Goal: Task Accomplishment & Management: Manage account settings

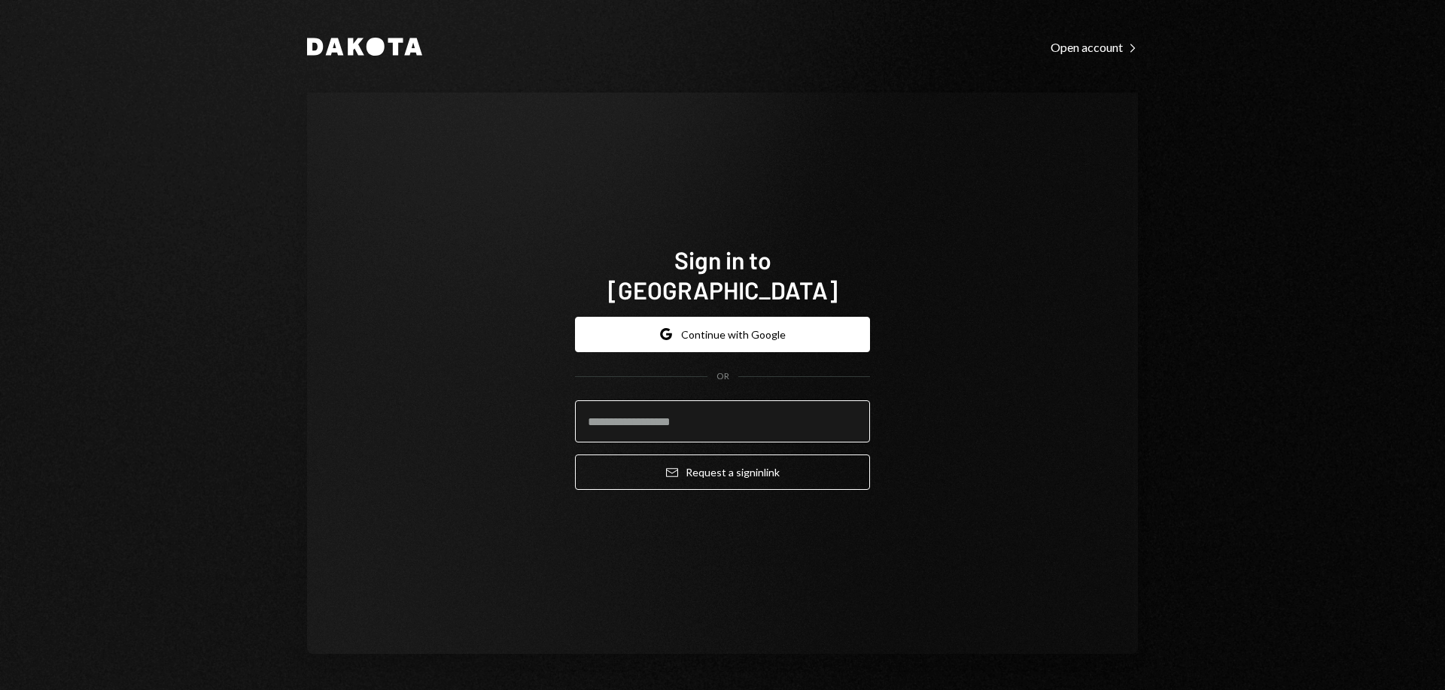
click at [610, 404] on input "email" at bounding box center [722, 421] width 295 height 42
type input "**********"
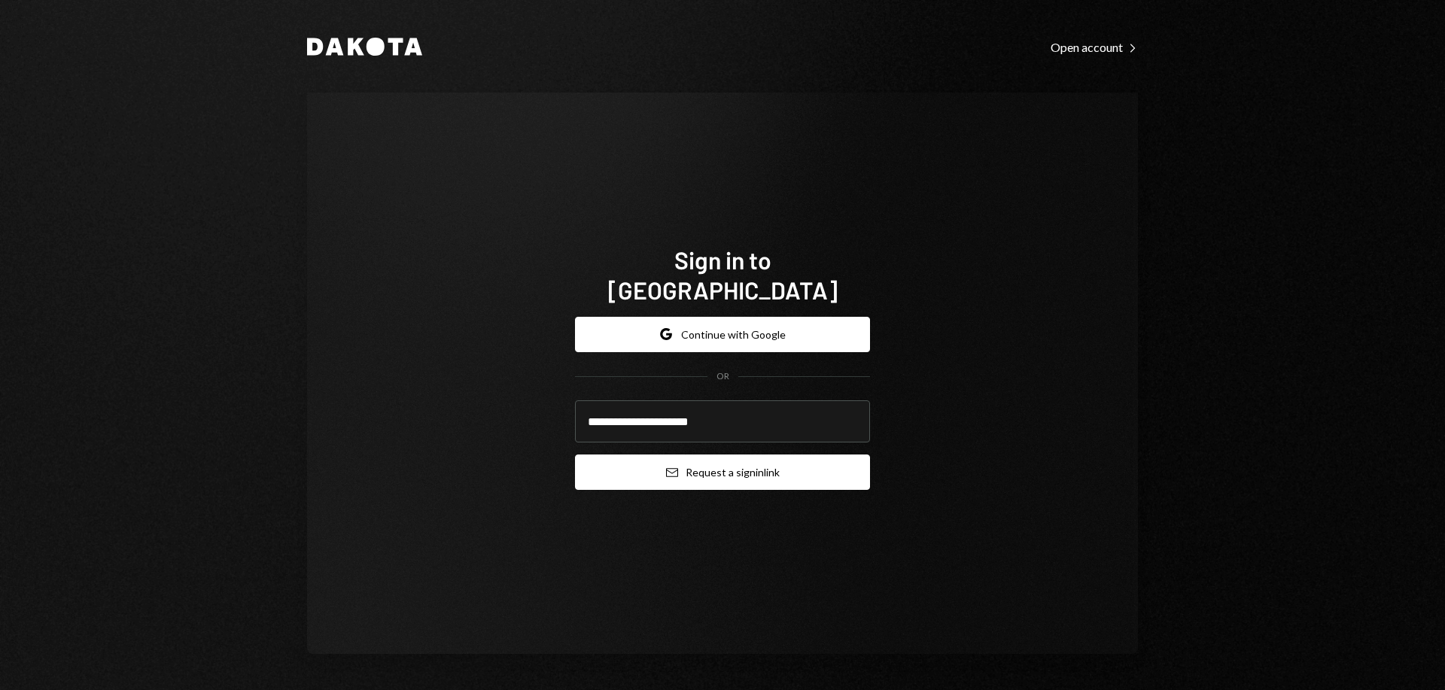
click at [664, 455] on button "Email Request a sign in link" at bounding box center [722, 472] width 295 height 35
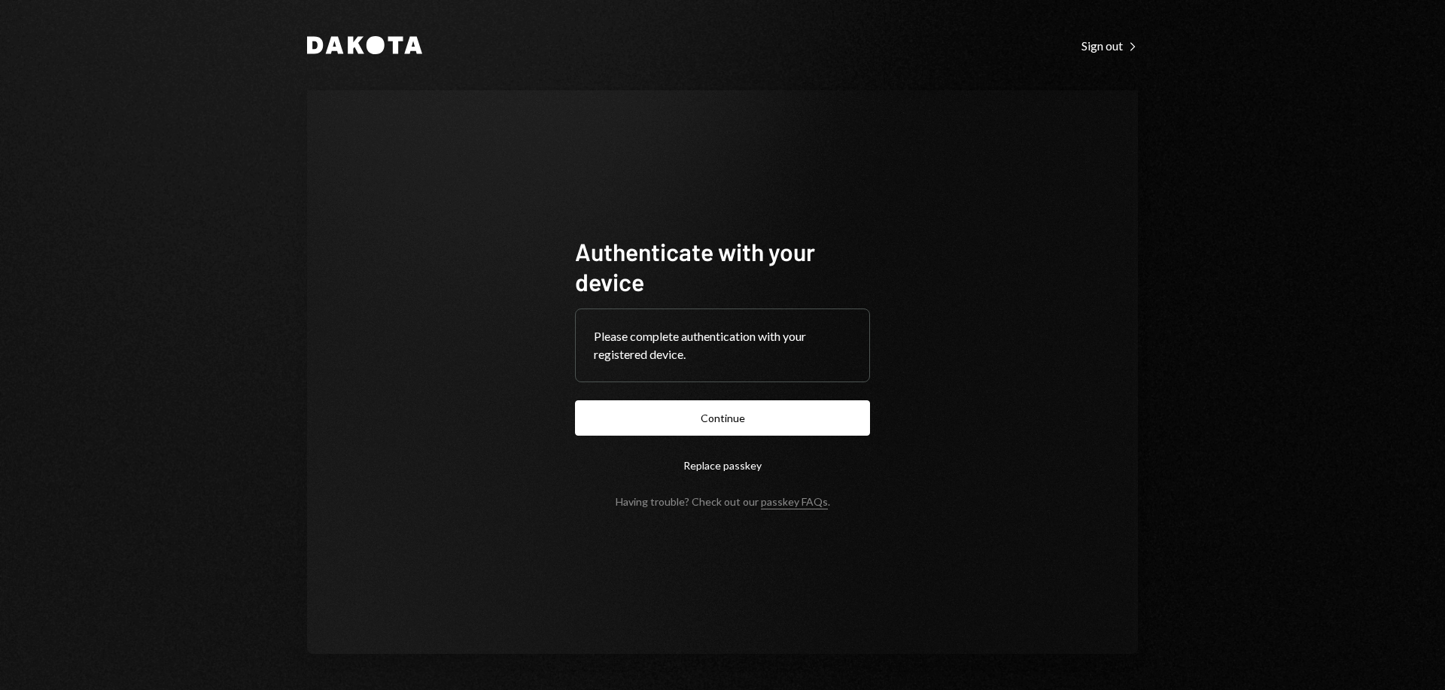
click at [730, 418] on button "Continue" at bounding box center [722, 417] width 295 height 35
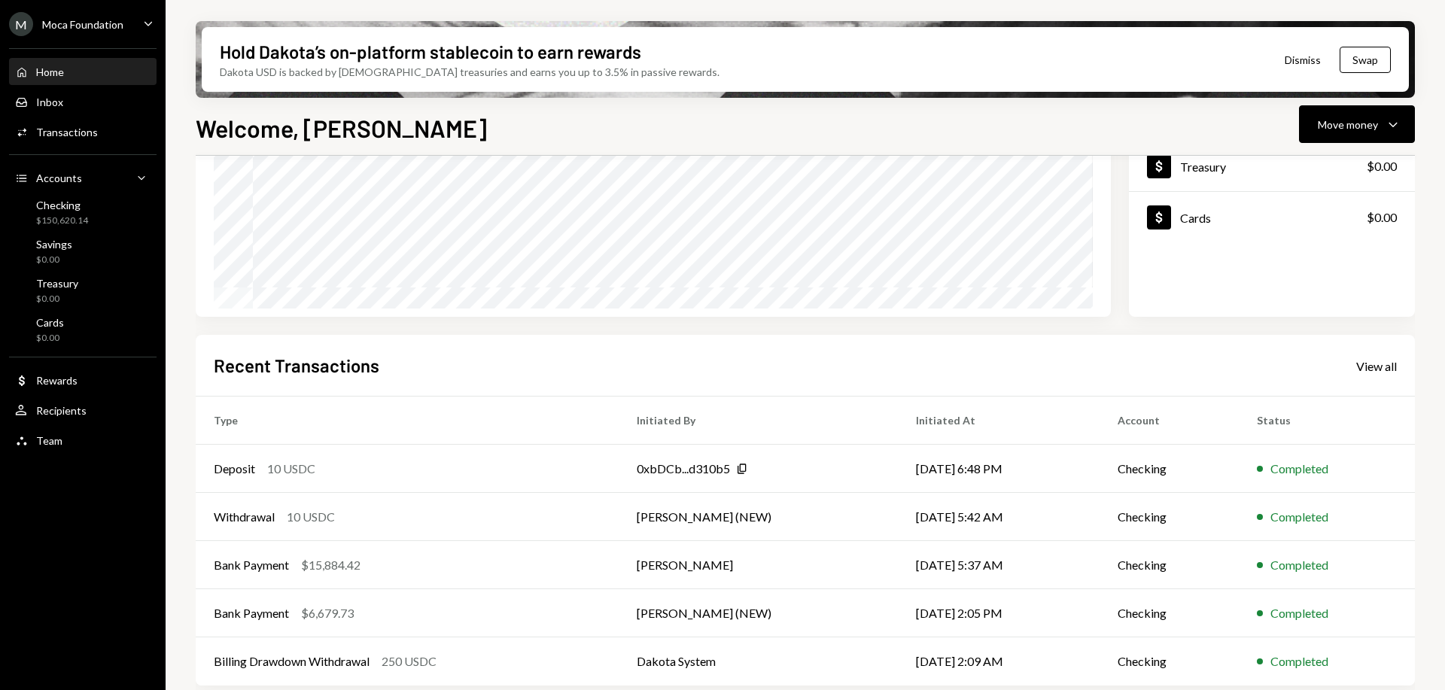
scroll to position [218, 0]
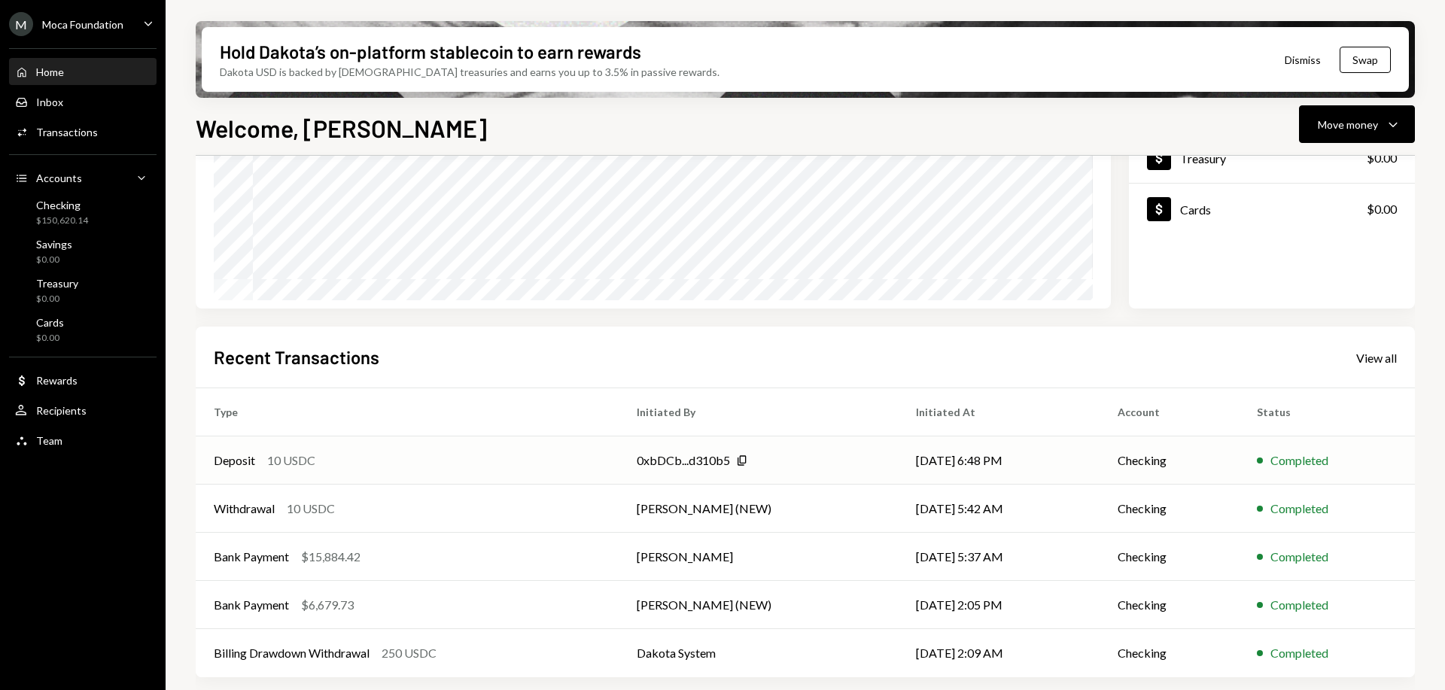
click at [322, 448] on td "Deposit 10 USDC" at bounding box center [407, 461] width 423 height 48
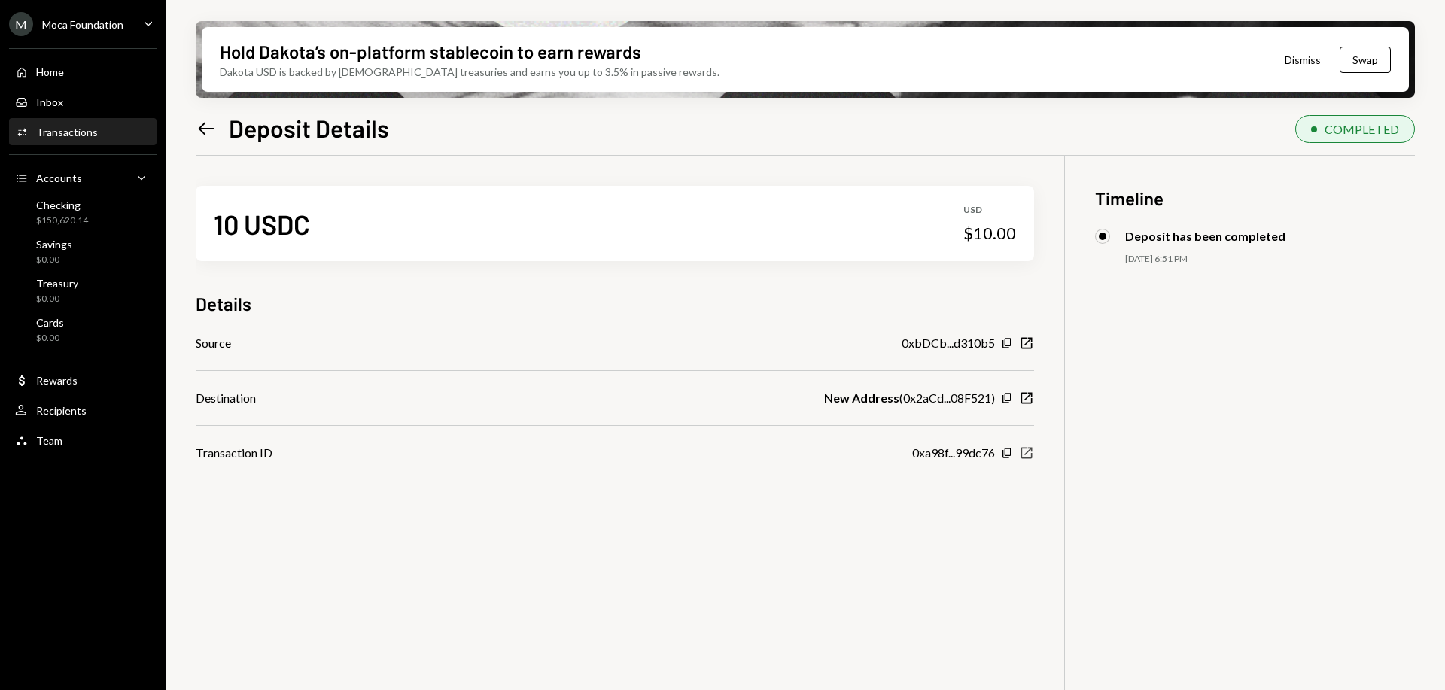
click at [1033, 456] on icon "New Window" at bounding box center [1026, 453] width 15 height 15
click at [202, 128] on icon at bounding box center [207, 128] width 16 height 13
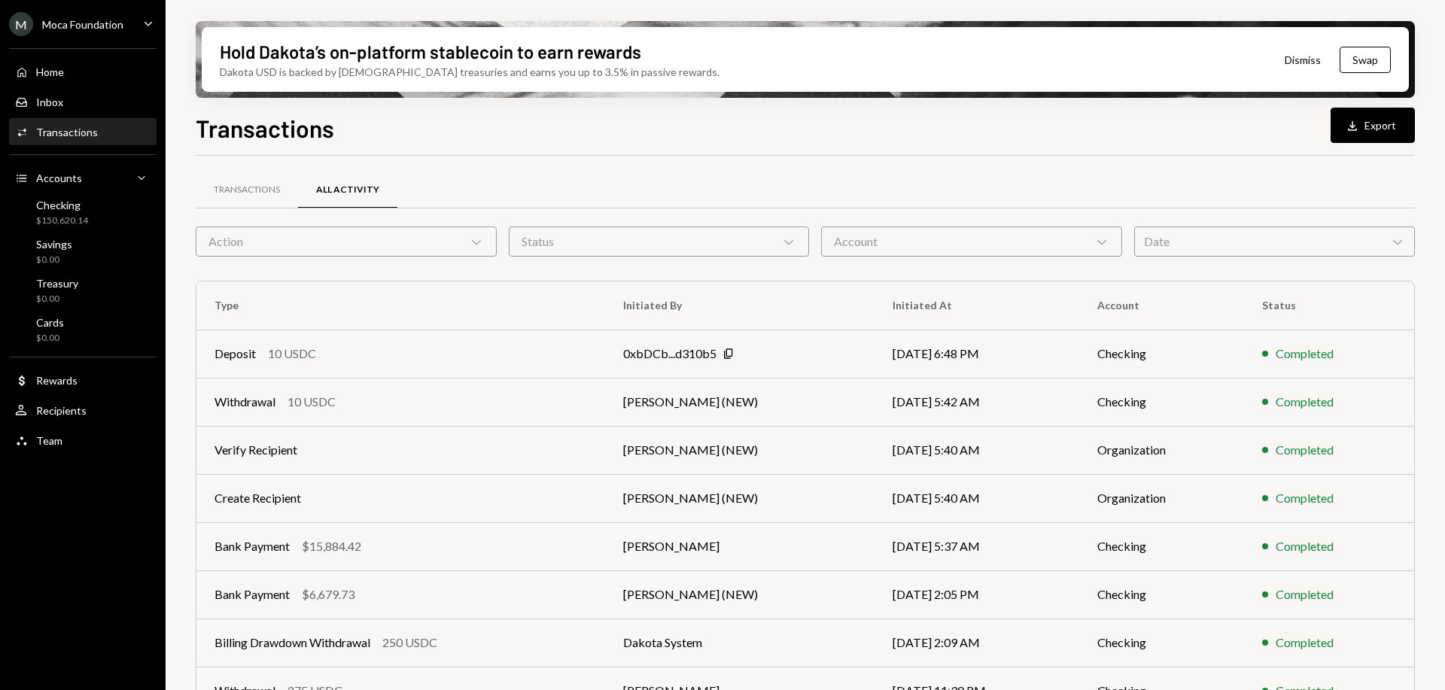
click at [119, 25] on div "Moca Foundation" at bounding box center [82, 24] width 81 height 13
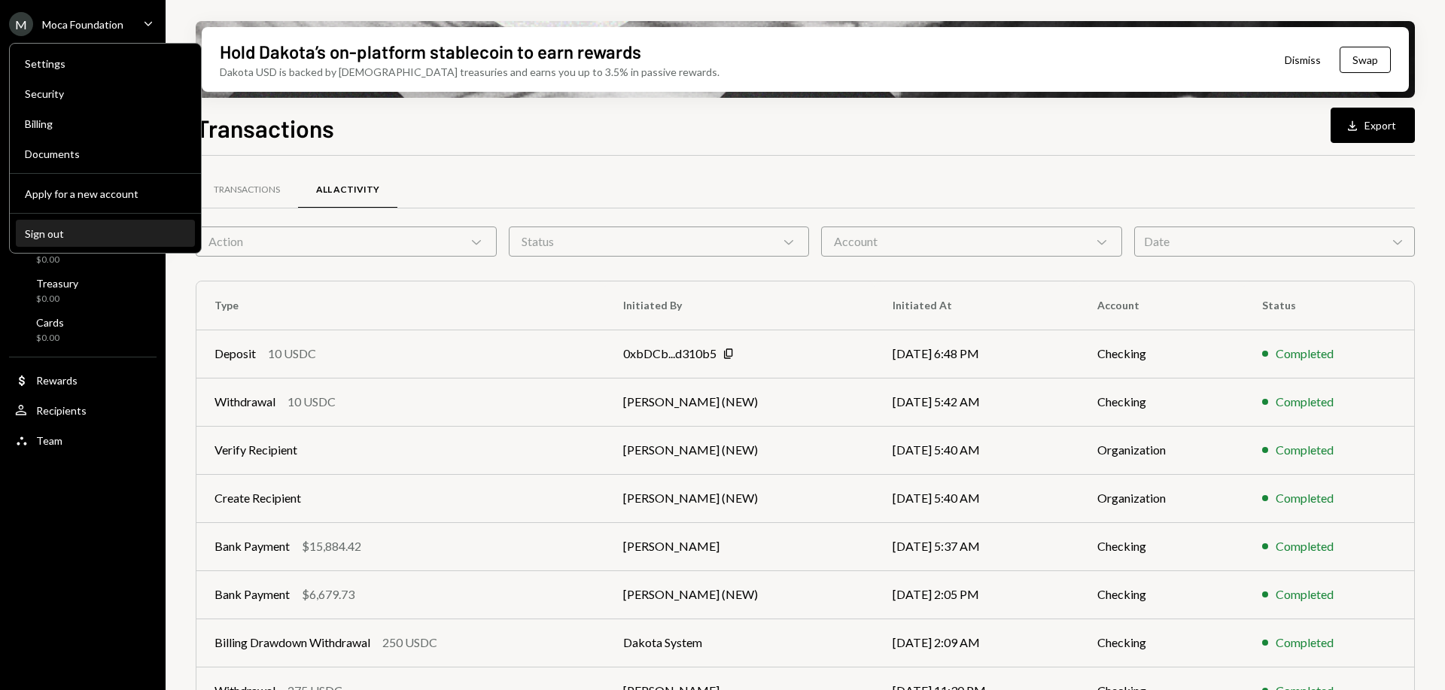
click at [91, 237] on div "Sign out" at bounding box center [105, 233] width 161 height 13
